Goal: Task Accomplishment & Management: Complete application form

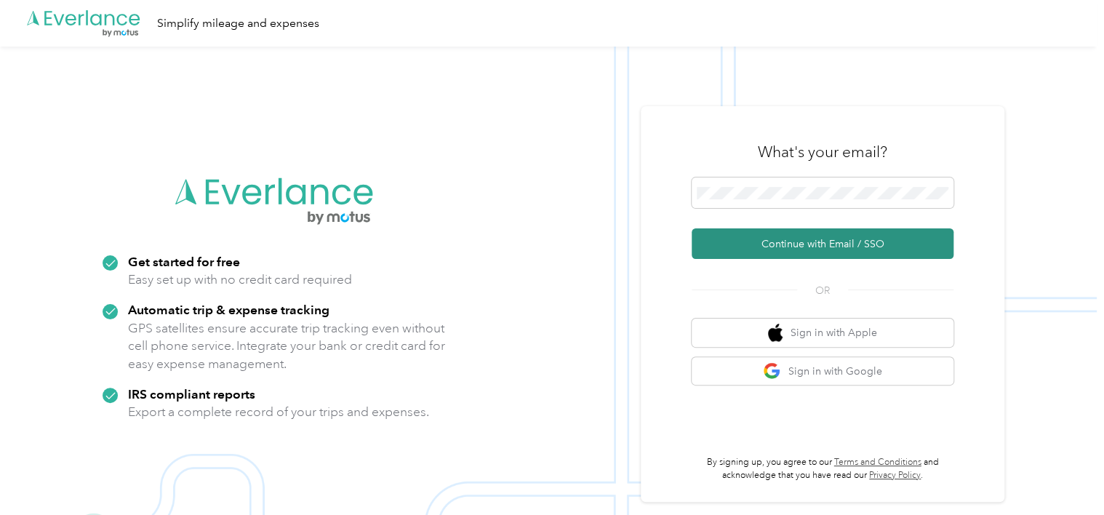
click at [827, 244] on button "Continue with Email / SSO" at bounding box center [823, 243] width 262 height 31
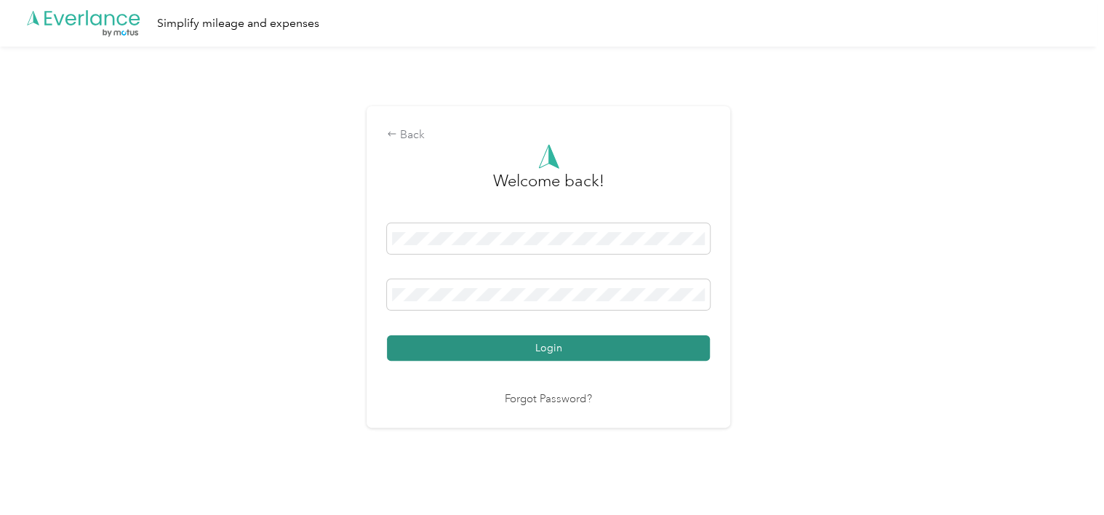
click at [535, 351] on button "Login" at bounding box center [548, 347] width 323 height 25
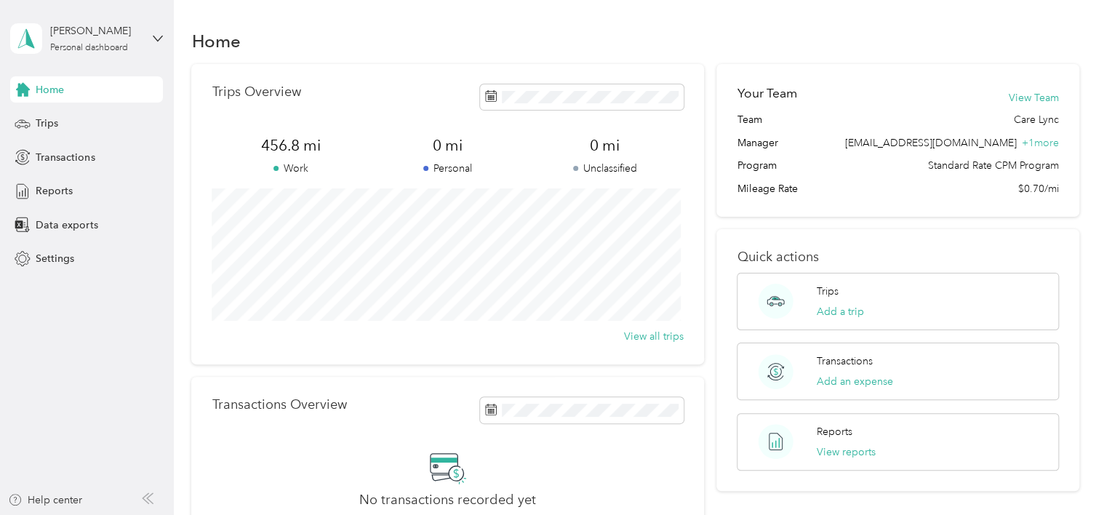
click at [734, 27] on div "Home" at bounding box center [634, 40] width 887 height 31
click at [57, 193] on span "Reports" at bounding box center [54, 190] width 37 height 15
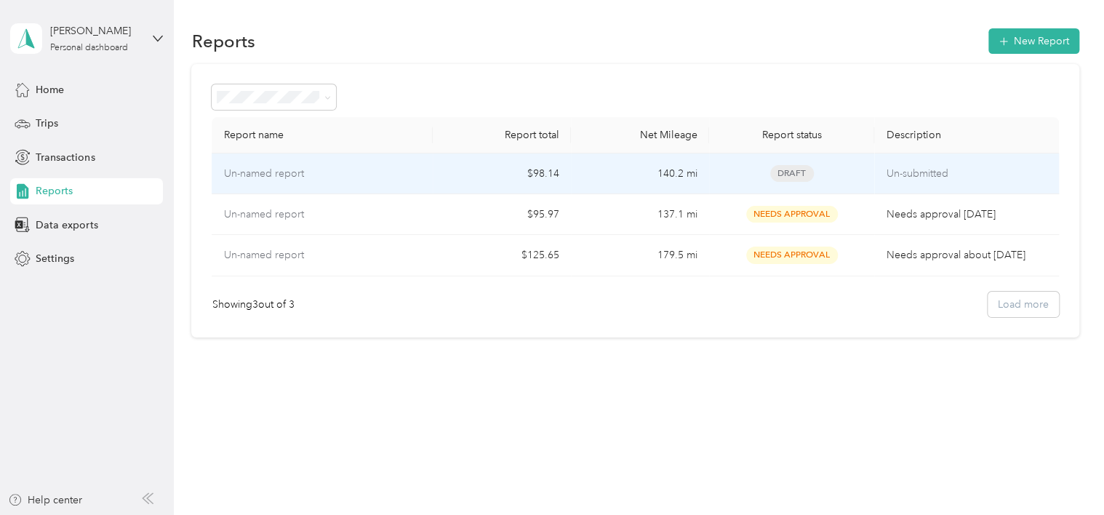
click at [538, 177] on td "$98.14" at bounding box center [502, 173] width 138 height 41
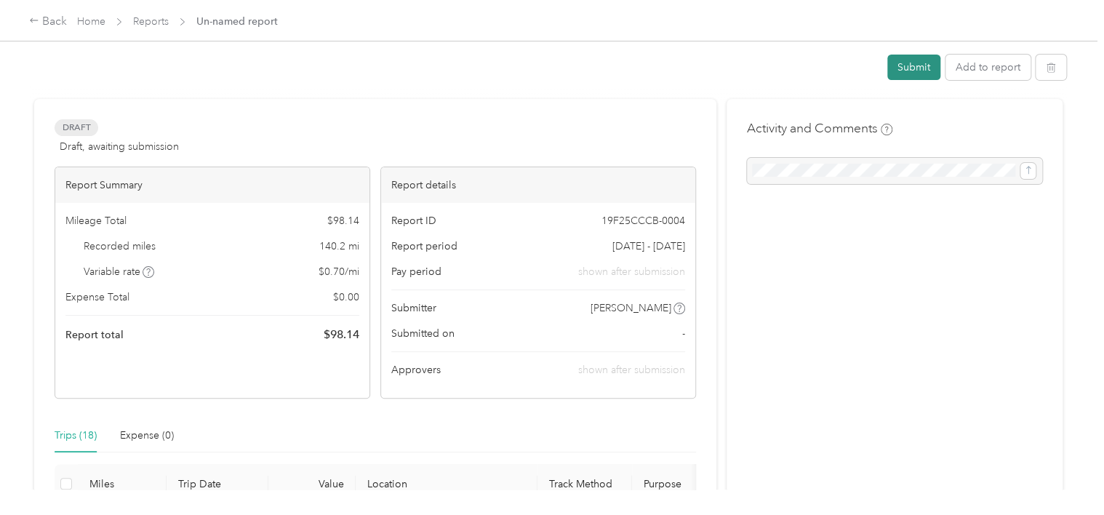
click at [924, 63] on button "Submit" at bounding box center [913, 67] width 53 height 25
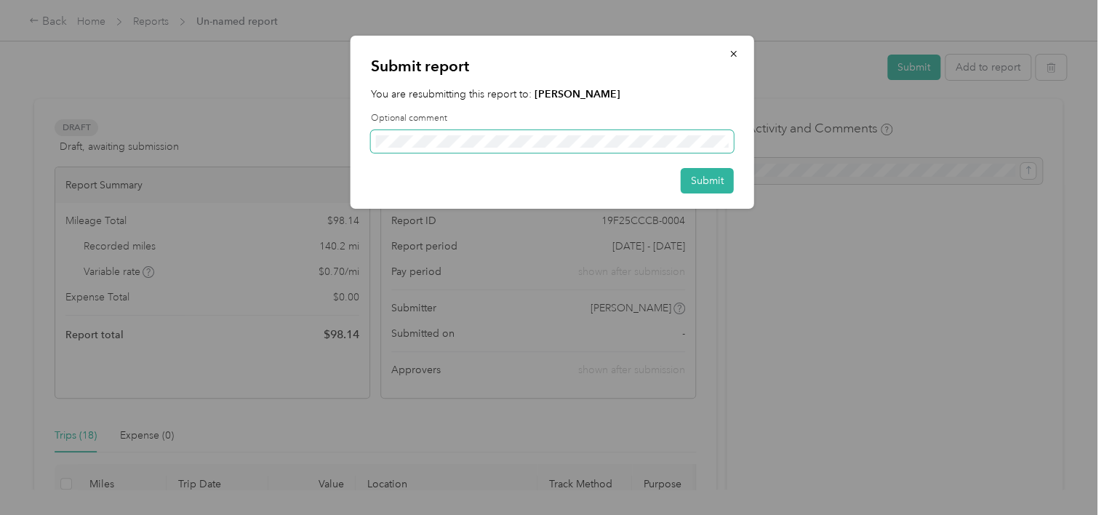
click at [561, 151] on span at bounding box center [552, 141] width 363 height 23
click at [705, 180] on button "Submit" at bounding box center [707, 180] width 53 height 25
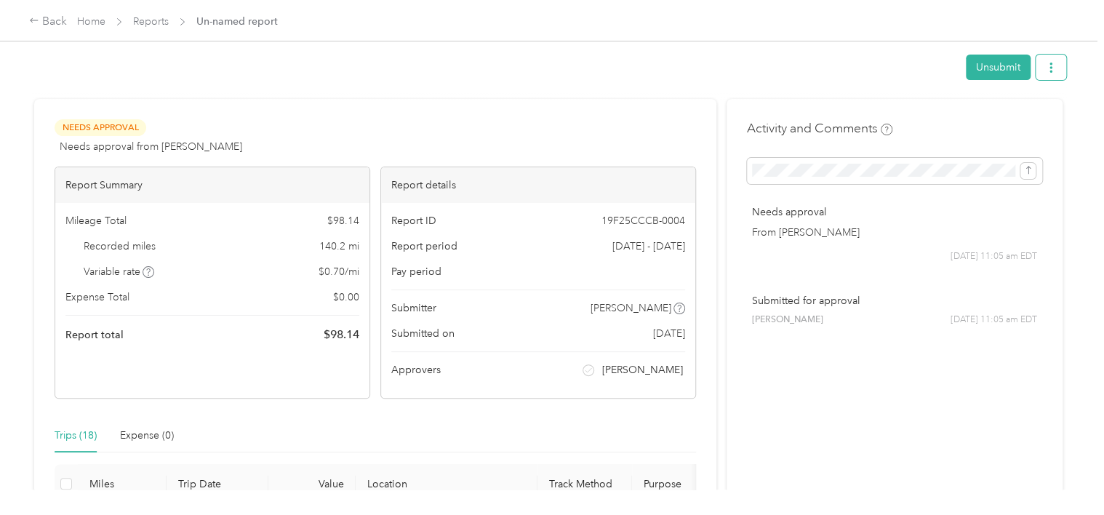
click at [1050, 68] on icon "button" at bounding box center [1051, 68] width 10 height 10
click at [1023, 119] on span "Download" at bounding box center [1006, 120] width 48 height 15
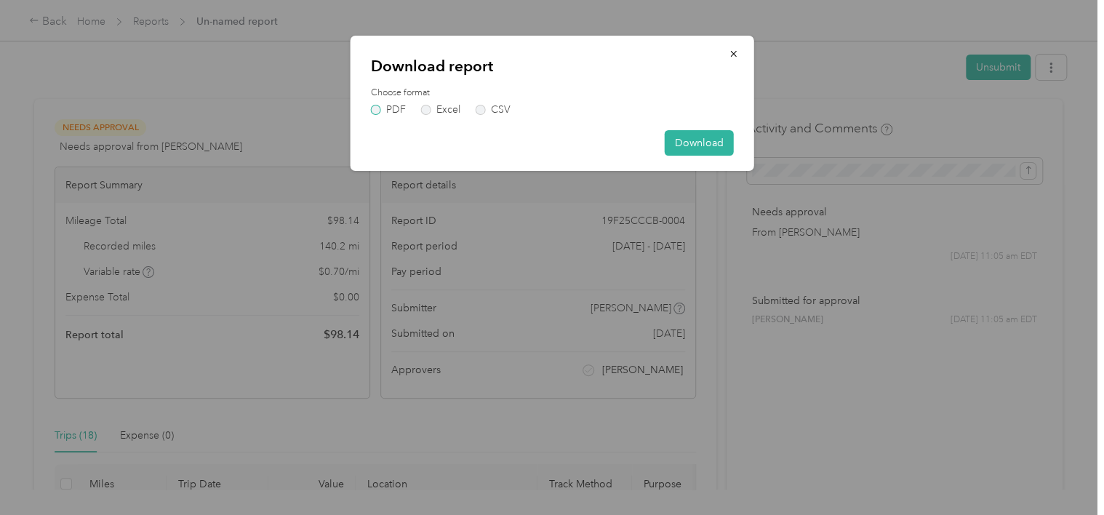
click at [375, 110] on label "PDF" at bounding box center [388, 110] width 35 height 10
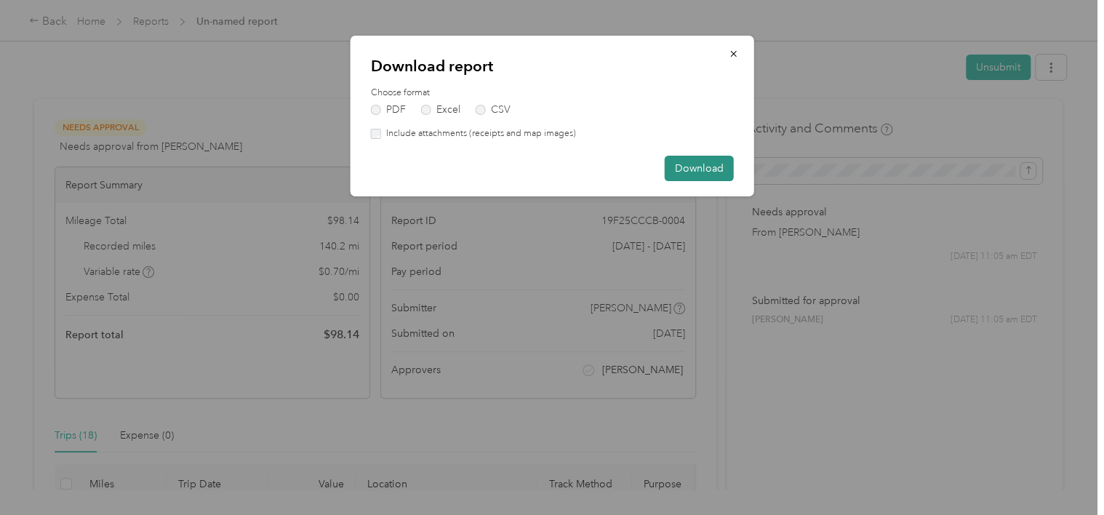
click at [711, 168] on button "Download" at bounding box center [699, 168] width 69 height 25
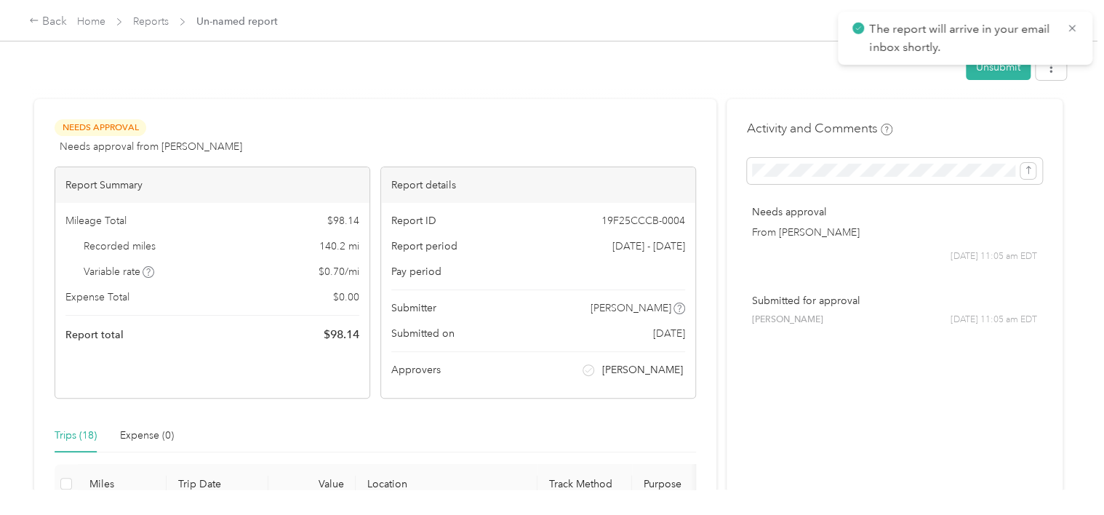
click at [622, 79] on div "Unsubmit" at bounding box center [549, 70] width 1036 height 31
click at [1063, 64] on div "Unsubmit Needs Approval Needs approval from [PERSON_NAME] View activity & comme…" at bounding box center [548, 244] width 1097 height 489
click at [1050, 65] on icon "button" at bounding box center [1051, 68] width 10 height 10
click at [95, 17] on link "Home" at bounding box center [91, 21] width 28 height 12
